Goal: Communication & Community: Answer question/provide support

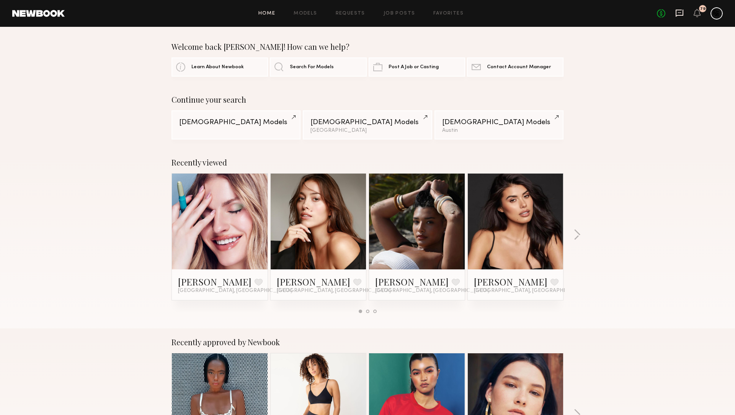
click at [677, 14] on icon at bounding box center [680, 13] width 8 height 8
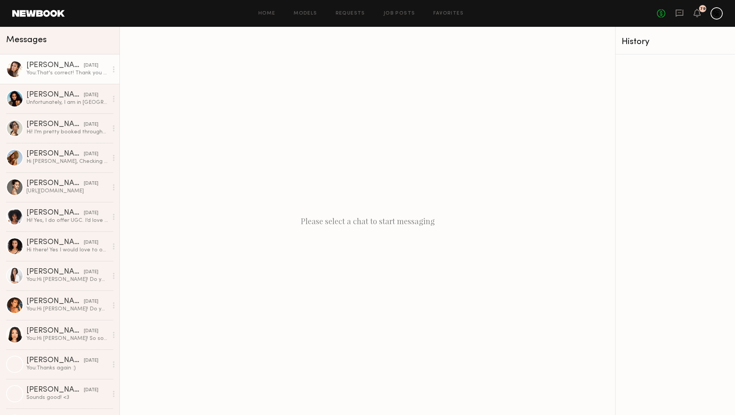
click at [39, 70] on div "You: That's correct! Thank you for checking. One note as well that they tend to…" at bounding box center [67, 72] width 82 height 7
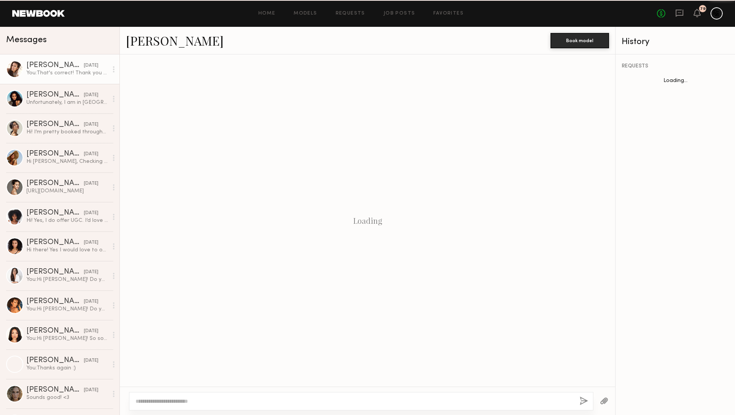
scroll to position [450, 0]
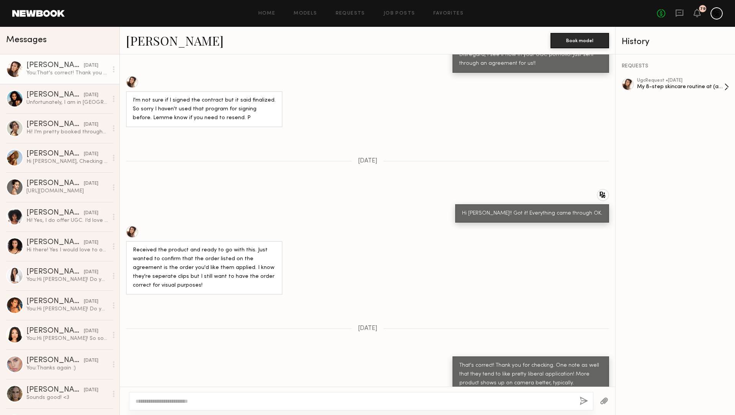
click at [665, 83] on div "My 8-step skincare routine at (age)" at bounding box center [680, 86] width 87 height 7
